Goal: Task Accomplishment & Management: Manage account settings

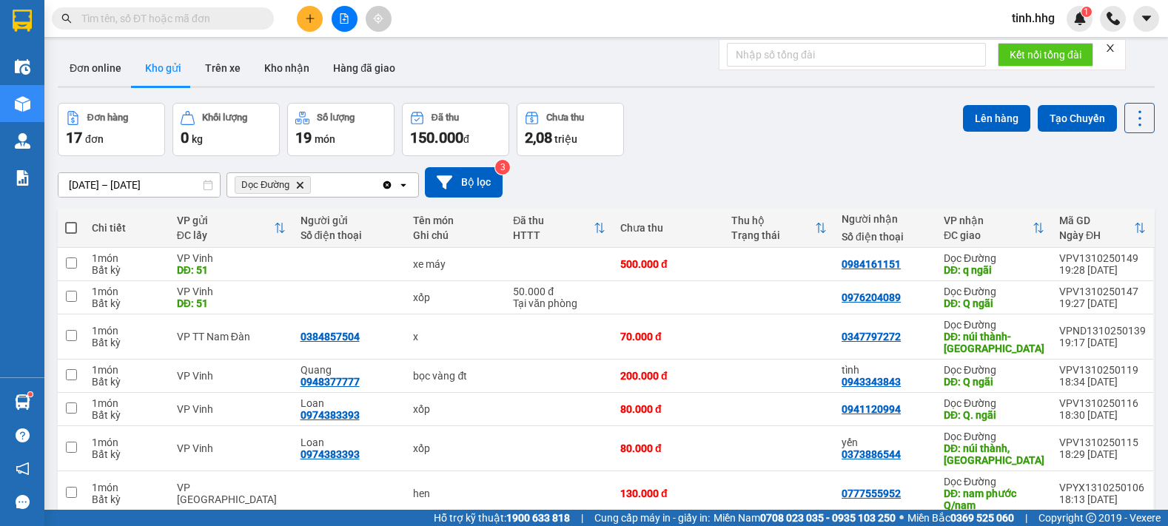
click at [298, 187] on icon "Dọc Đường, close by backspace" at bounding box center [300, 184] width 7 height 7
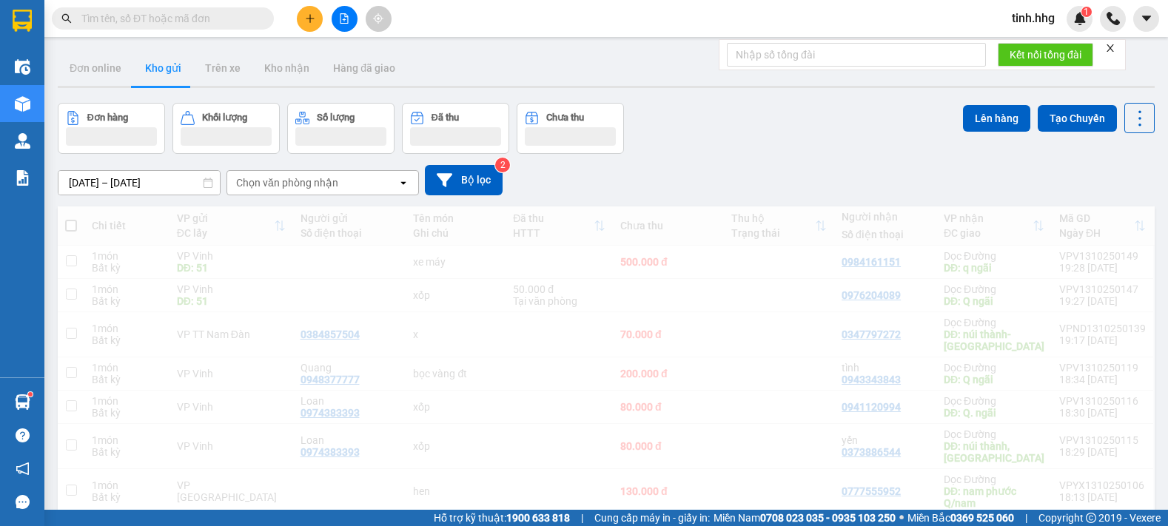
click at [161, 68] on button "Kho gửi" at bounding box center [163, 68] width 60 height 36
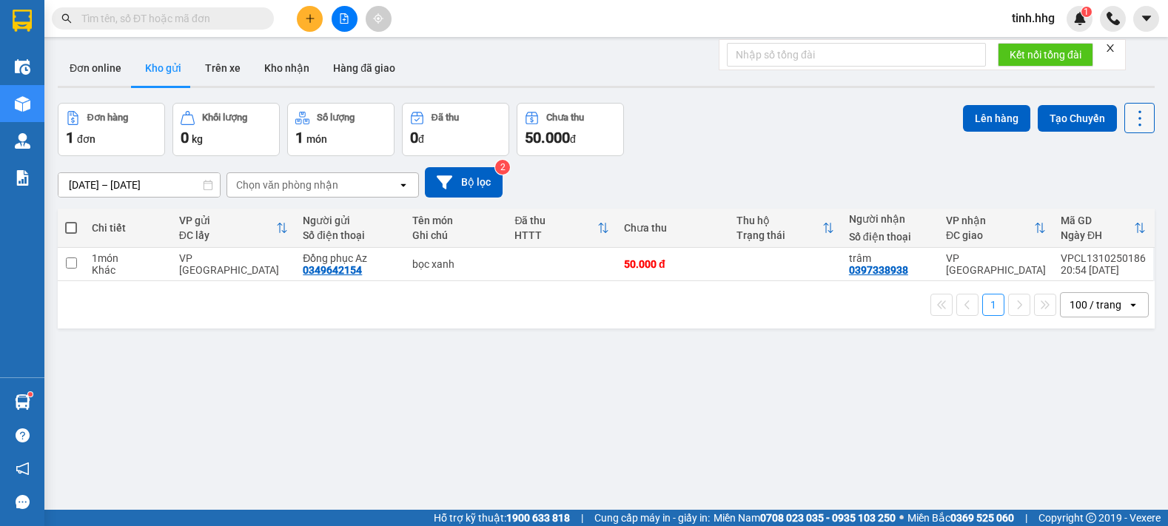
click at [1138, 118] on icon at bounding box center [1139, 118] width 21 height 21
click at [1098, 208] on span "Làm mới" at bounding box center [1107, 211] width 41 height 15
click at [1021, 12] on span "tinh.hhg" at bounding box center [1033, 18] width 67 height 19
click at [1048, 47] on span "Đăng xuất" at bounding box center [1052, 46] width 62 height 16
